Goal: Information Seeking & Learning: Learn about a topic

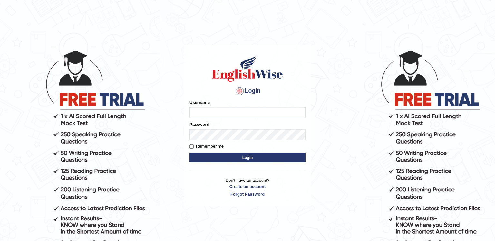
click at [201, 111] on input "Username" at bounding box center [248, 112] width 116 height 11
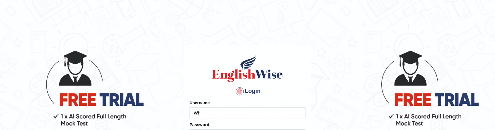
type input "W"
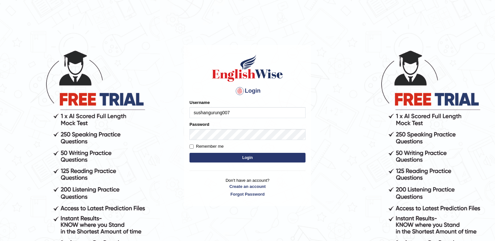
type input "sushangurung007"
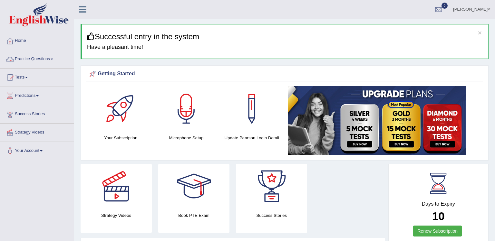
click at [48, 56] on link "Practice Questions" at bounding box center [37, 58] width 74 height 16
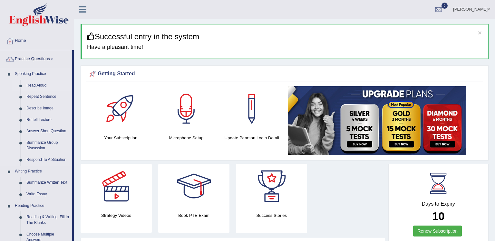
click at [38, 83] on link "Read Aloud" at bounding box center [48, 86] width 49 height 12
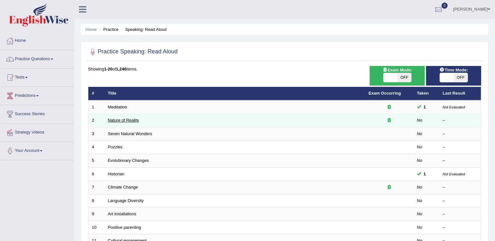
click at [126, 123] on link "Nature of Reality" at bounding box center [123, 120] width 31 height 5
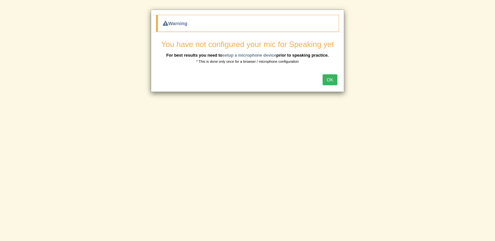
click at [328, 80] on button "OK" at bounding box center [330, 79] width 15 height 11
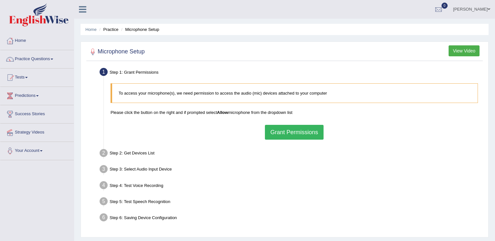
click at [53, 60] on span at bounding box center [52, 59] width 3 height 1
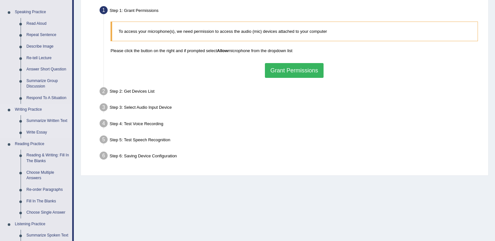
scroll to position [72, 0]
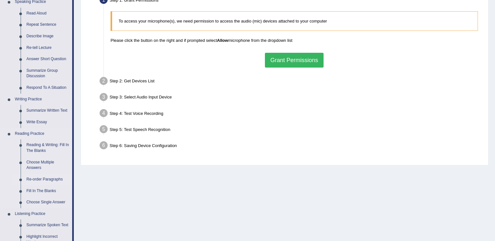
click at [39, 179] on link "Re-order Paragraphs" at bounding box center [48, 180] width 49 height 12
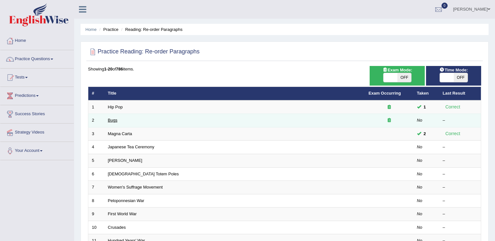
click at [111, 121] on link "Bugs" at bounding box center [113, 120] width 10 height 5
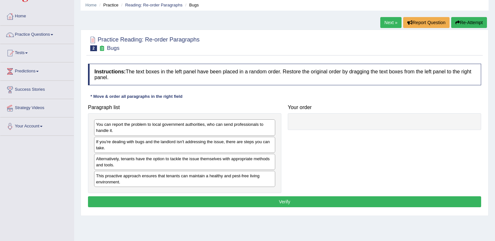
scroll to position [36, 0]
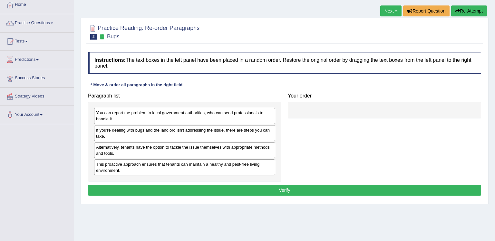
click at [154, 134] on div "If you're dealing with bugs and the landlord isn't addressing the issue, there …" at bounding box center [184, 133] width 181 height 16
click at [293, 104] on div at bounding box center [384, 110] width 193 height 17
click at [247, 137] on div "If you're dealing with bugs and the landlord isn't addressing the issue, there …" at bounding box center [184, 133] width 181 height 16
click at [247, 219] on div "Home Practice Reading: Re-order Paragraphs Bugs Next » Report Question Re-Attem…" at bounding box center [284, 125] width 421 height 322
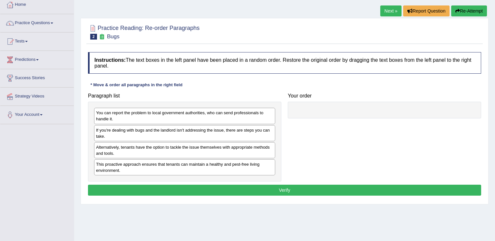
click at [247, 219] on div "Home Practice Reading: Re-order Paragraphs Bugs Next » Report Question Re-Attem…" at bounding box center [284, 125] width 421 height 322
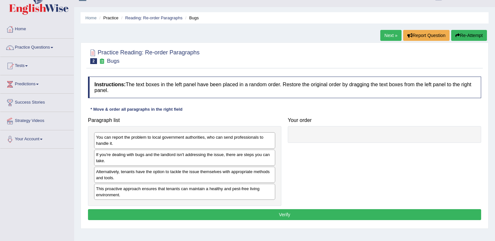
scroll to position [0, 0]
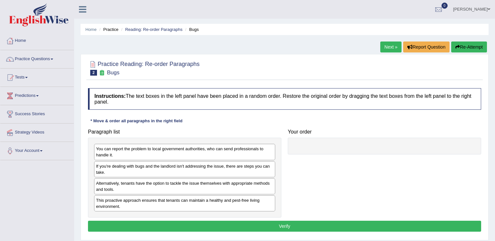
click at [247, 173] on div "If you're dealing with bugs and the landlord isn't addressing the issue, there …" at bounding box center [184, 170] width 181 height 16
click at [312, 173] on div "Paragraph list You can report the problem to local government authorities, who …" at bounding box center [285, 172] width 400 height 92
click at [52, 61] on link "Practice Questions" at bounding box center [37, 58] width 74 height 16
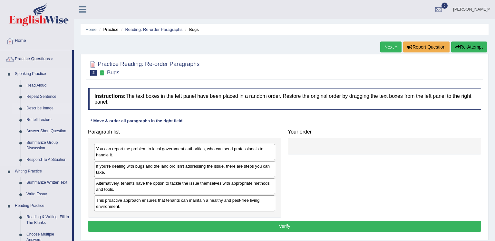
click at [44, 108] on link "Describe Image" at bounding box center [48, 109] width 49 height 12
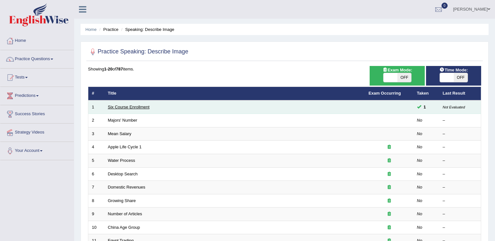
click at [144, 108] on link "Six Course Enrollment" at bounding box center [129, 107] width 42 height 5
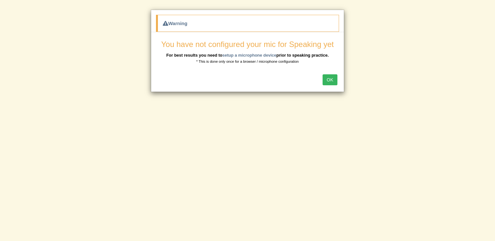
click at [329, 80] on button "OK" at bounding box center [330, 79] width 15 height 11
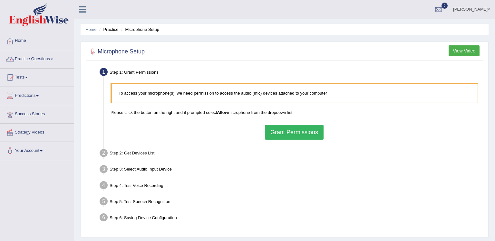
click at [53, 60] on link "Practice Questions" at bounding box center [37, 58] width 74 height 16
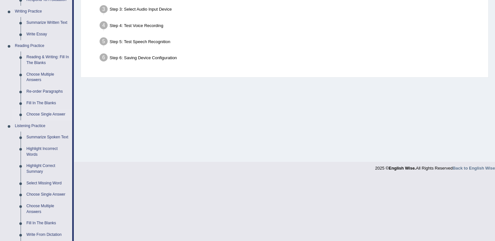
scroll to position [181, 0]
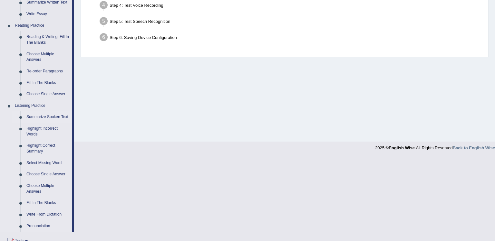
click at [38, 116] on link "Summarize Spoken Text" at bounding box center [48, 118] width 49 height 12
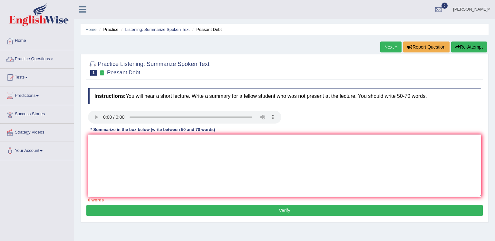
click at [54, 57] on link "Practice Questions" at bounding box center [37, 58] width 74 height 16
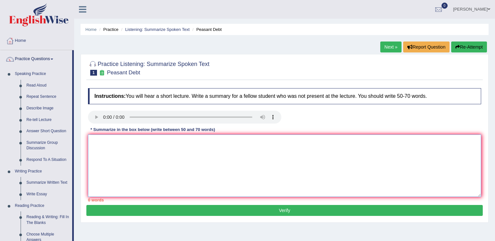
click at [191, 142] on textarea at bounding box center [284, 166] width 393 height 63
click at [43, 106] on link "Describe Image" at bounding box center [48, 109] width 49 height 12
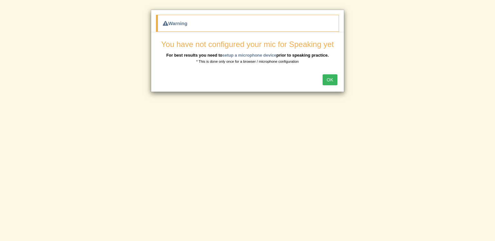
scroll to position [72, 0]
click at [328, 81] on button "OK" at bounding box center [330, 79] width 15 height 11
